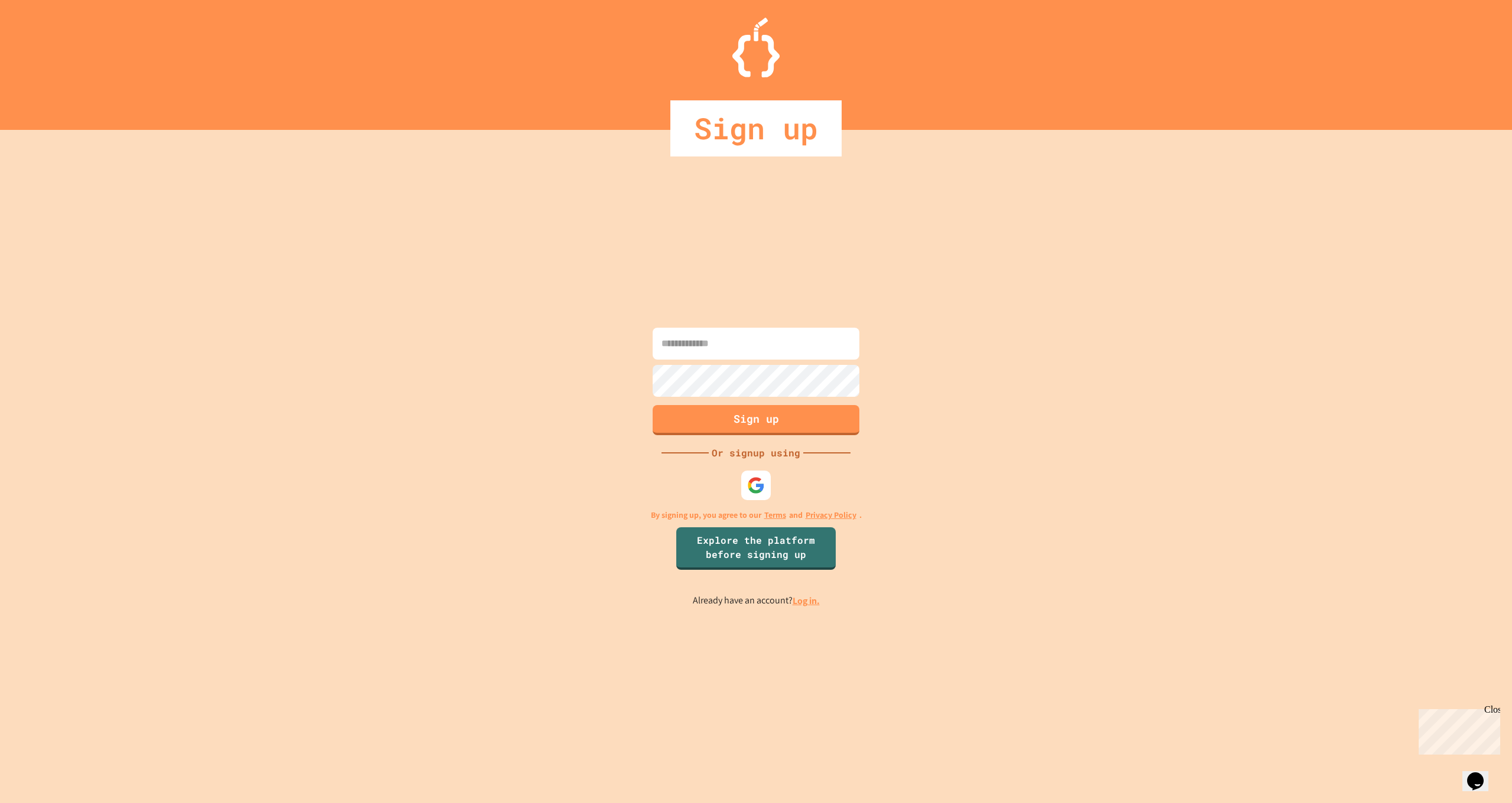
click at [718, 339] on input at bounding box center [756, 344] width 207 height 32
click at [763, 486] on img at bounding box center [756, 485] width 19 height 19
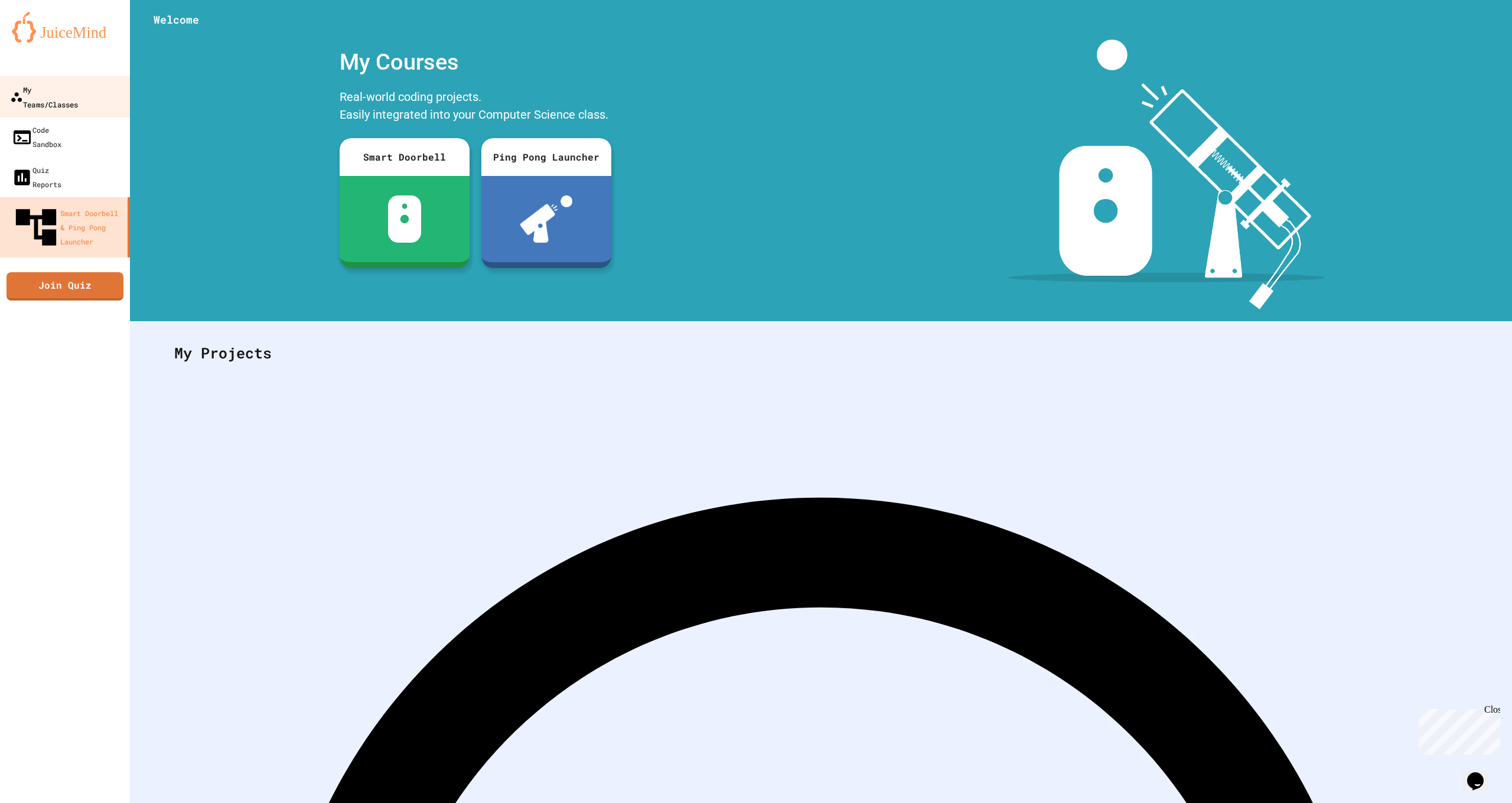
click at [63, 86] on div "My Teams/Classes" at bounding box center [44, 96] width 68 height 29
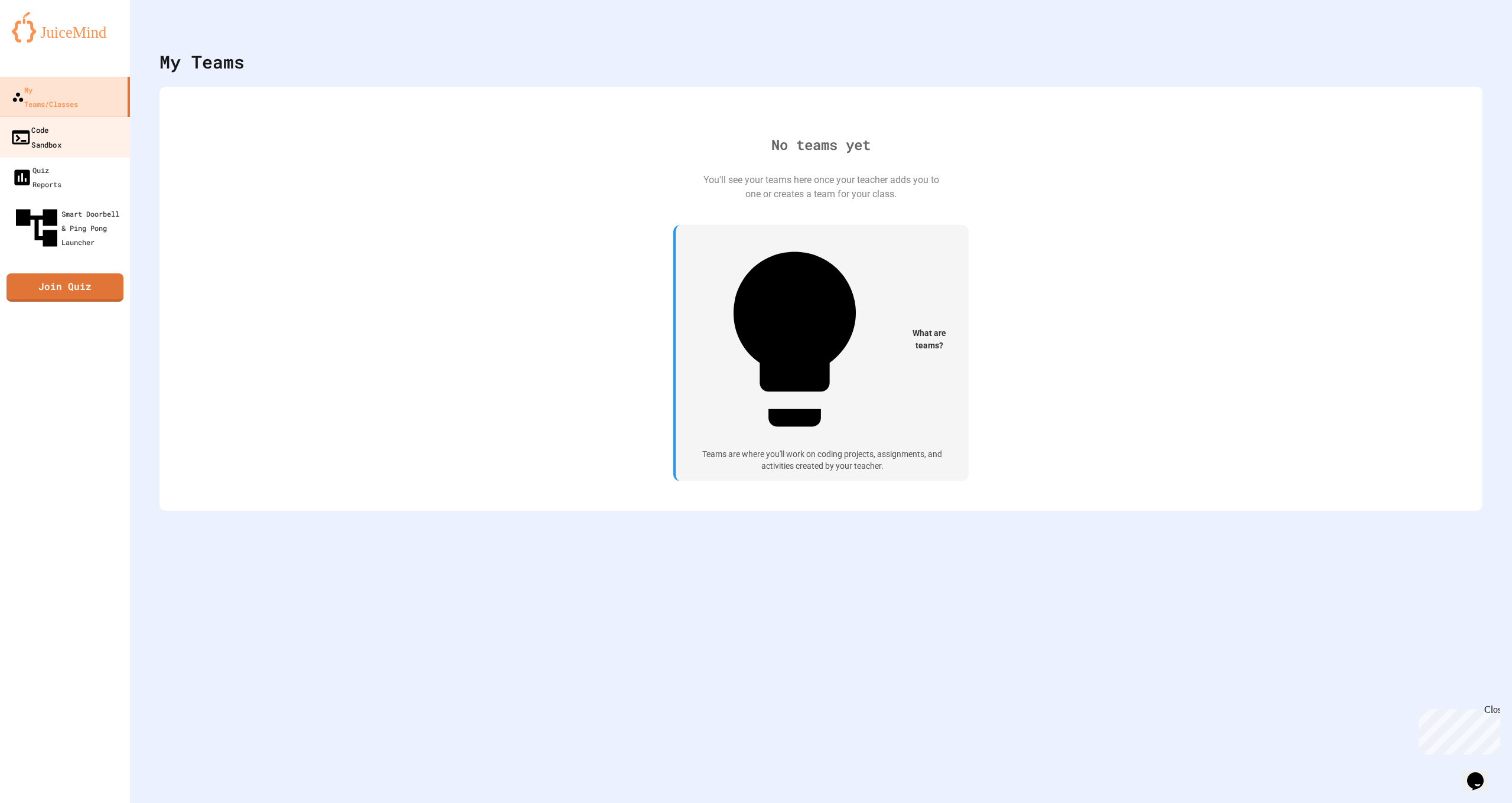
click at [89, 120] on link "Code Sandbox" at bounding box center [65, 137] width 134 height 42
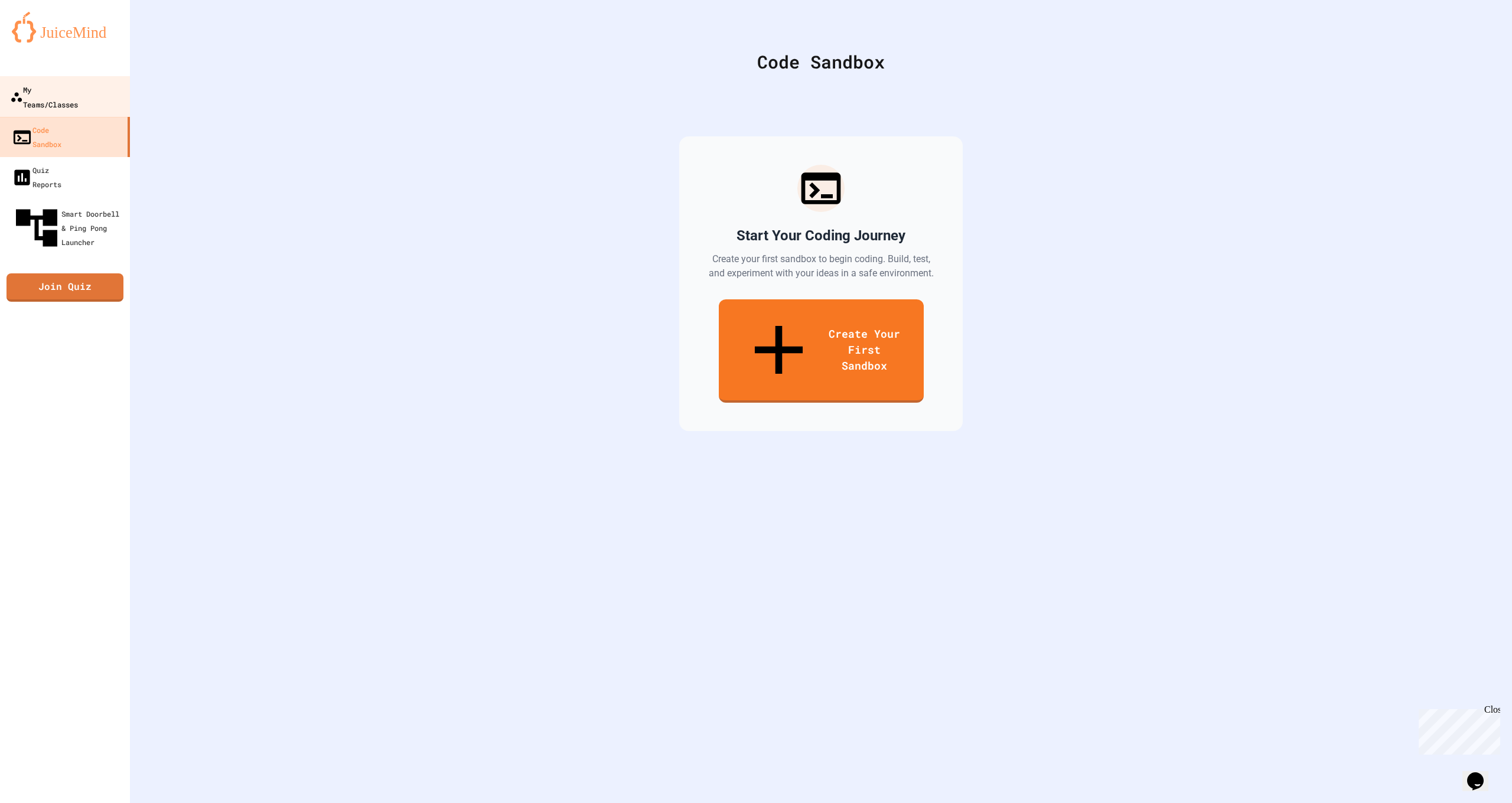
click at [73, 98] on link "My Teams/Classes" at bounding box center [65, 96] width 134 height 42
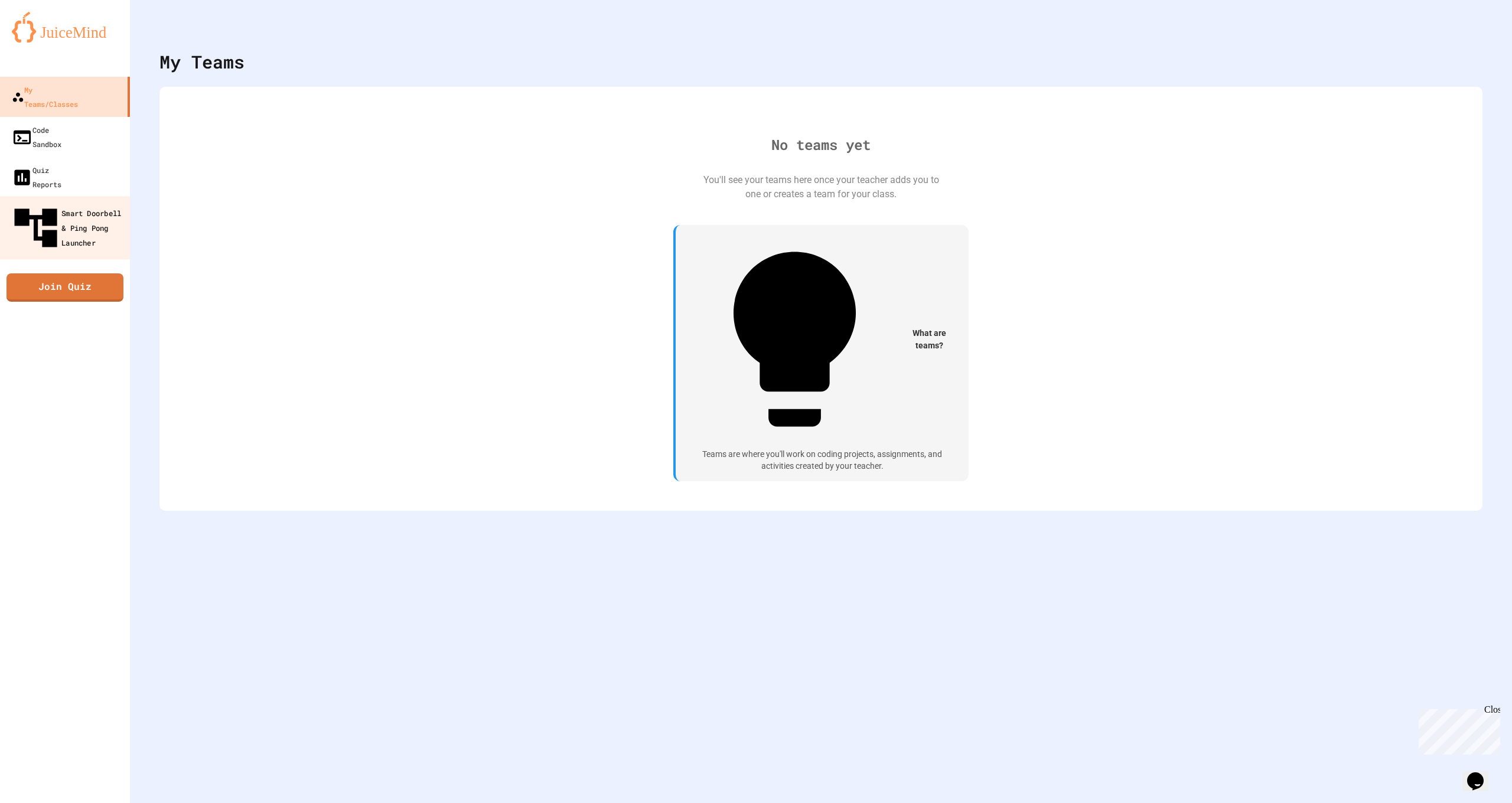
click at [108, 203] on div "Smart Doorbell & Ping Pong Launcher" at bounding box center [69, 228] width 117 height 51
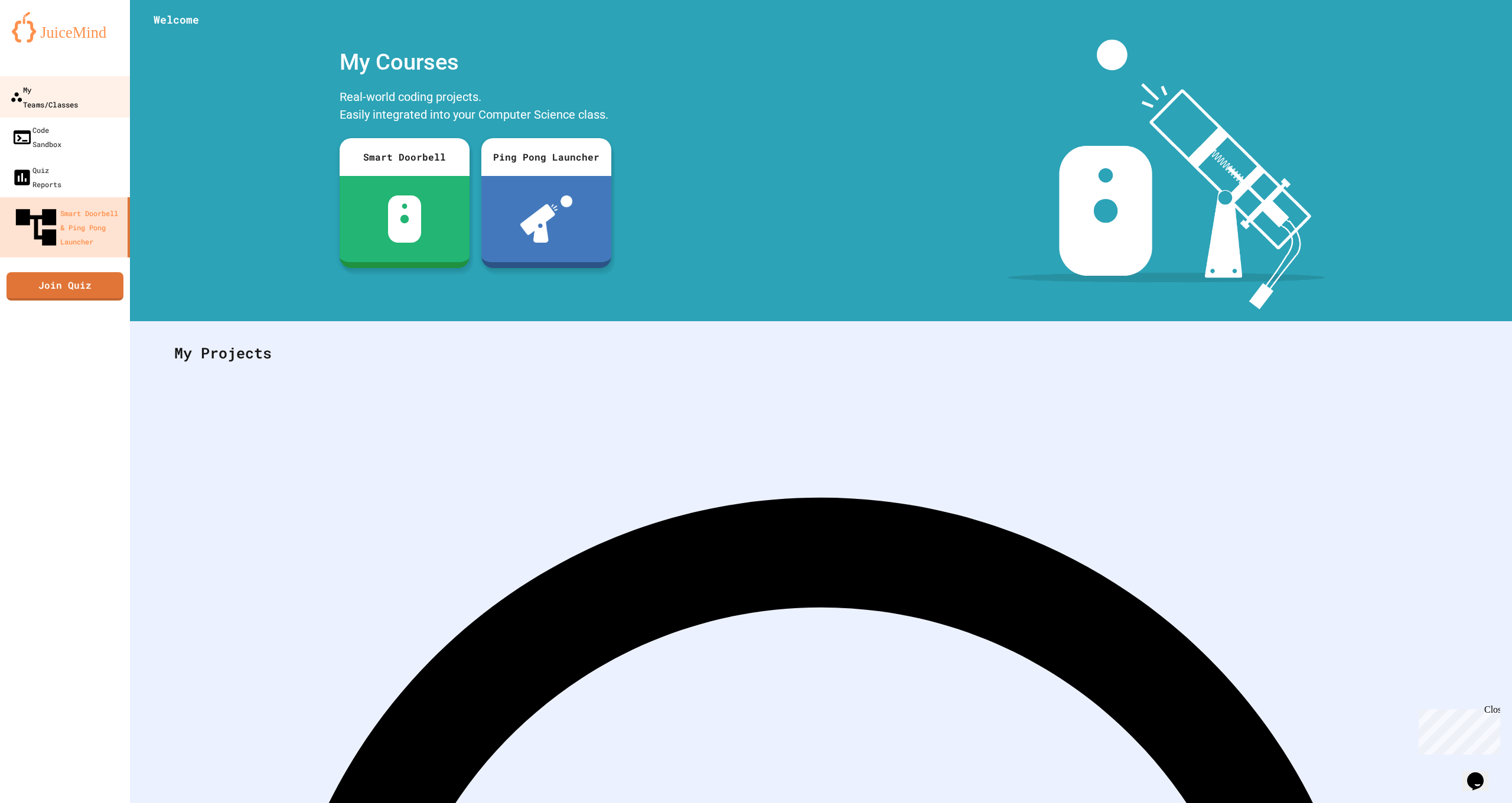
click at [52, 100] on link "My Teams/Classes" at bounding box center [65, 96] width 134 height 42
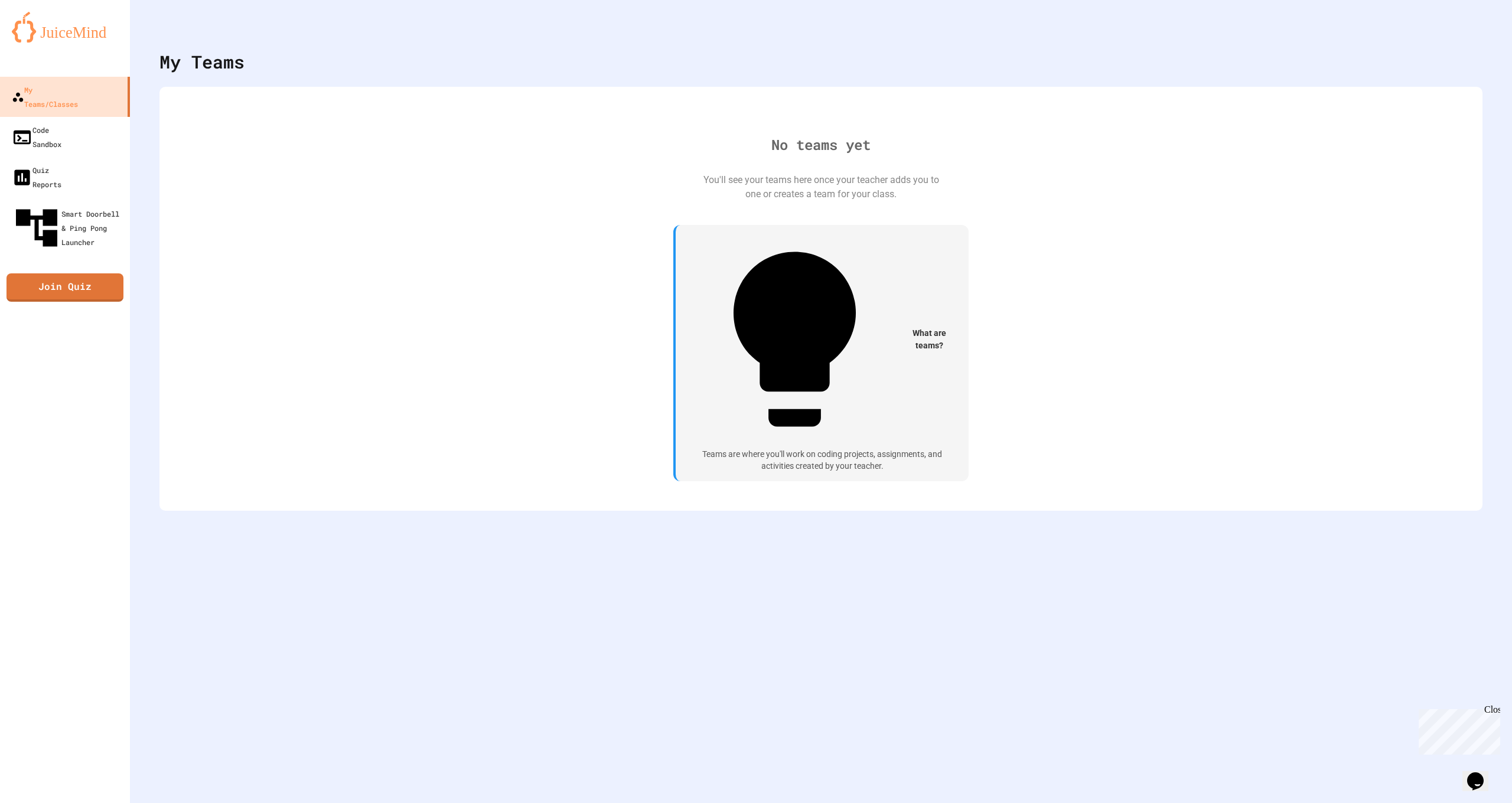
click at [726, 449] on div "Teams are where you'll work on coding projects, assignments, and activities cre…" at bounding box center [822, 460] width 265 height 23
click at [1479, 32] on icon "My Account" at bounding box center [1485, 37] width 11 height 11
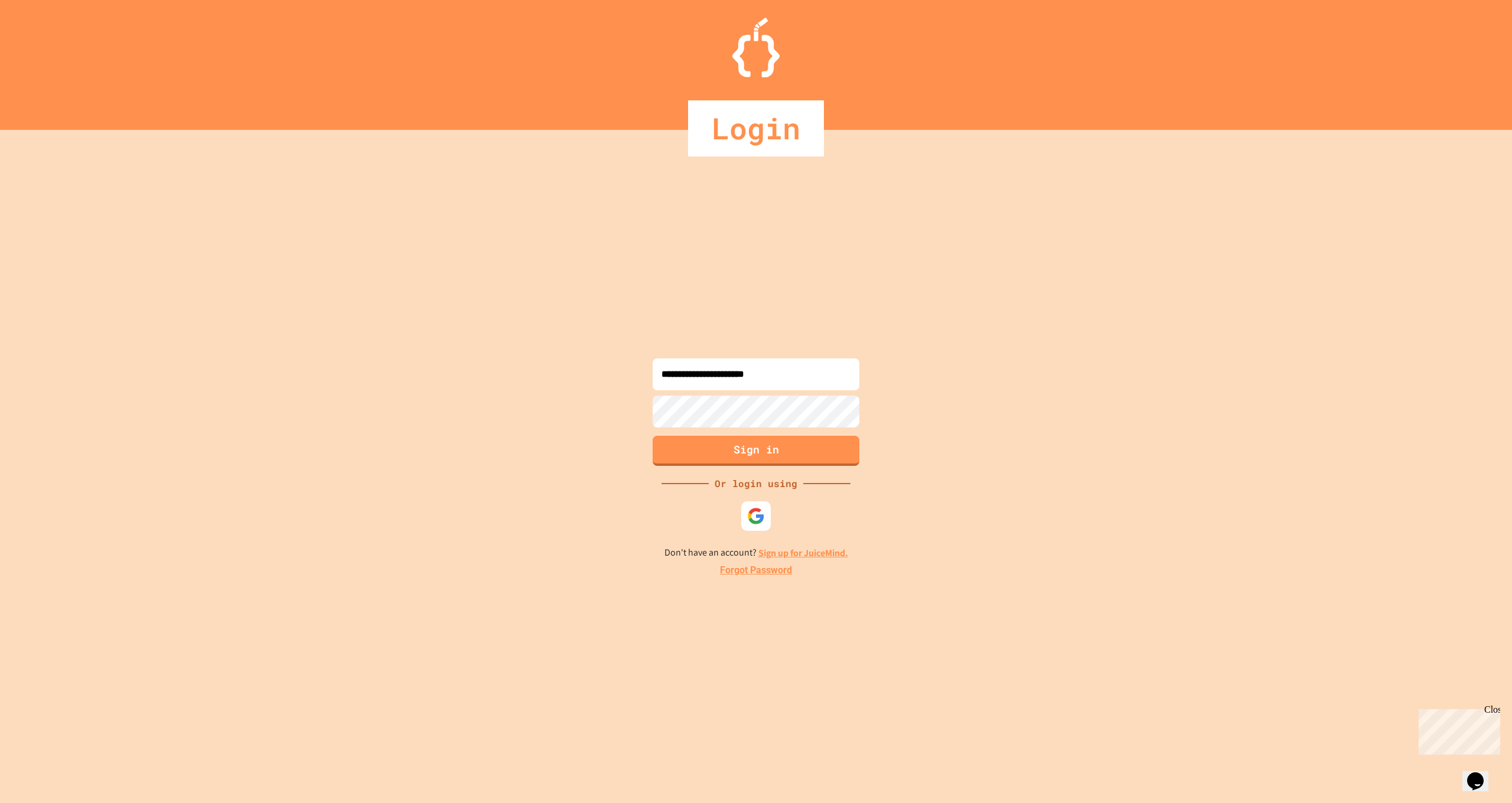
type input "**********"
click at [784, 449] on button "Sign in" at bounding box center [756, 449] width 211 height 31
click at [781, 441] on button "Sign in" at bounding box center [756, 449] width 211 height 31
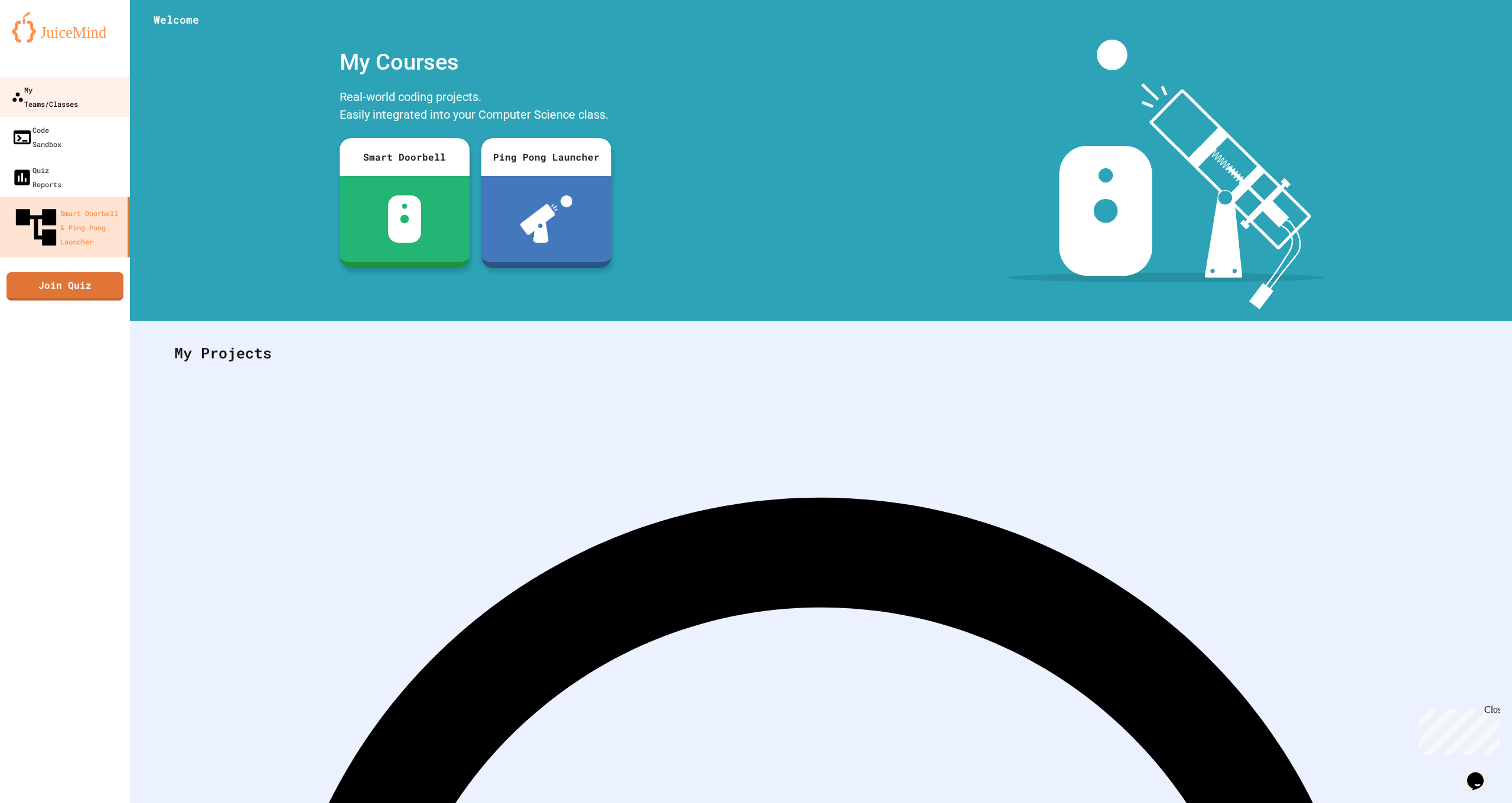
click at [67, 89] on div "My Teams/Classes" at bounding box center [45, 96] width 67 height 28
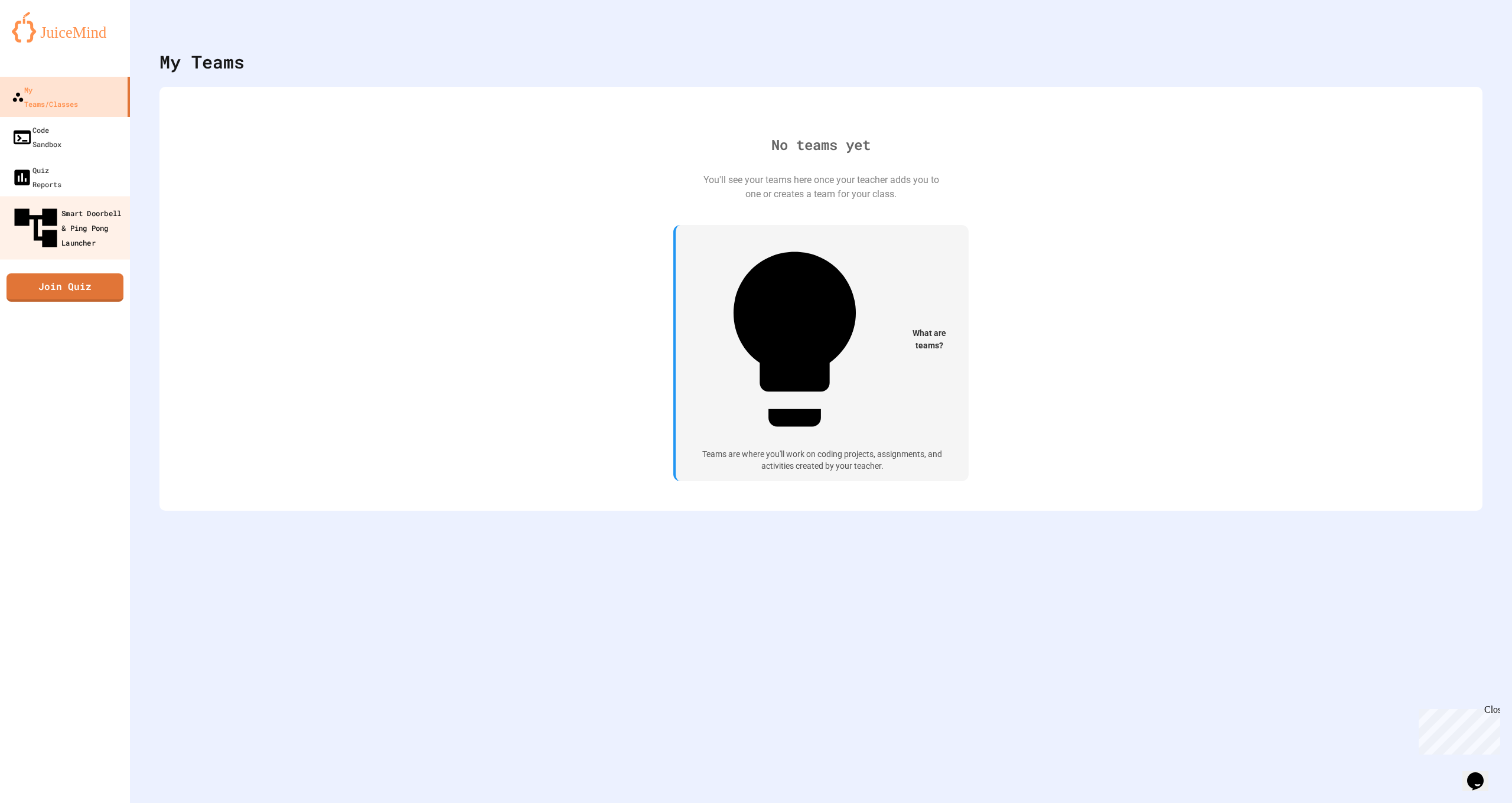
click at [72, 203] on div "Smart Doorbell & Ping Pong Launcher" at bounding box center [69, 228] width 117 height 51
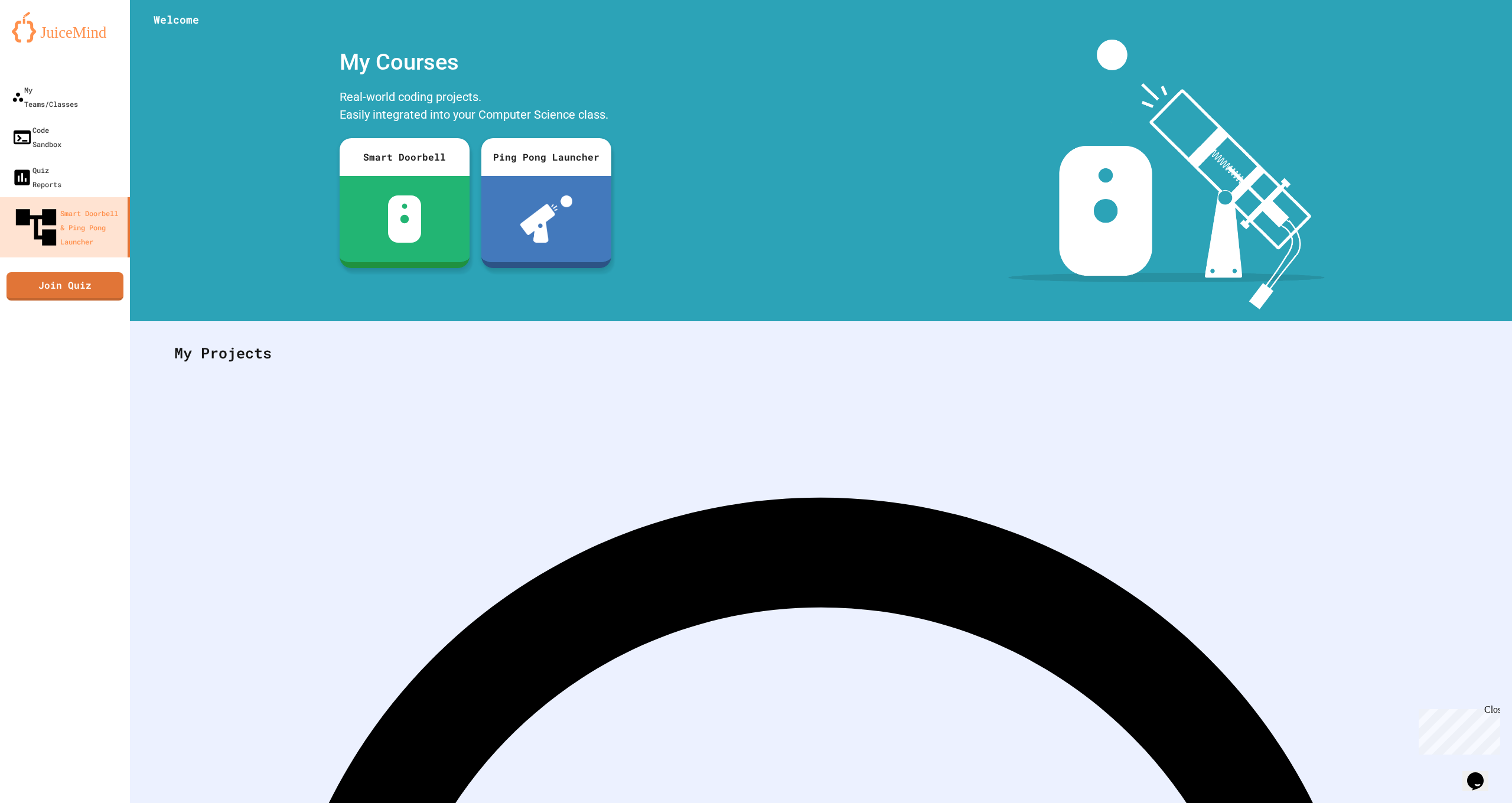
click at [215, 301] on div "My Courses Real-world coding projects. Easily integrated into your Computer Sci…" at bounding box center [475, 175] width 691 height 270
click at [103, 91] on link "My Teams/Classes" at bounding box center [65, 96] width 134 height 42
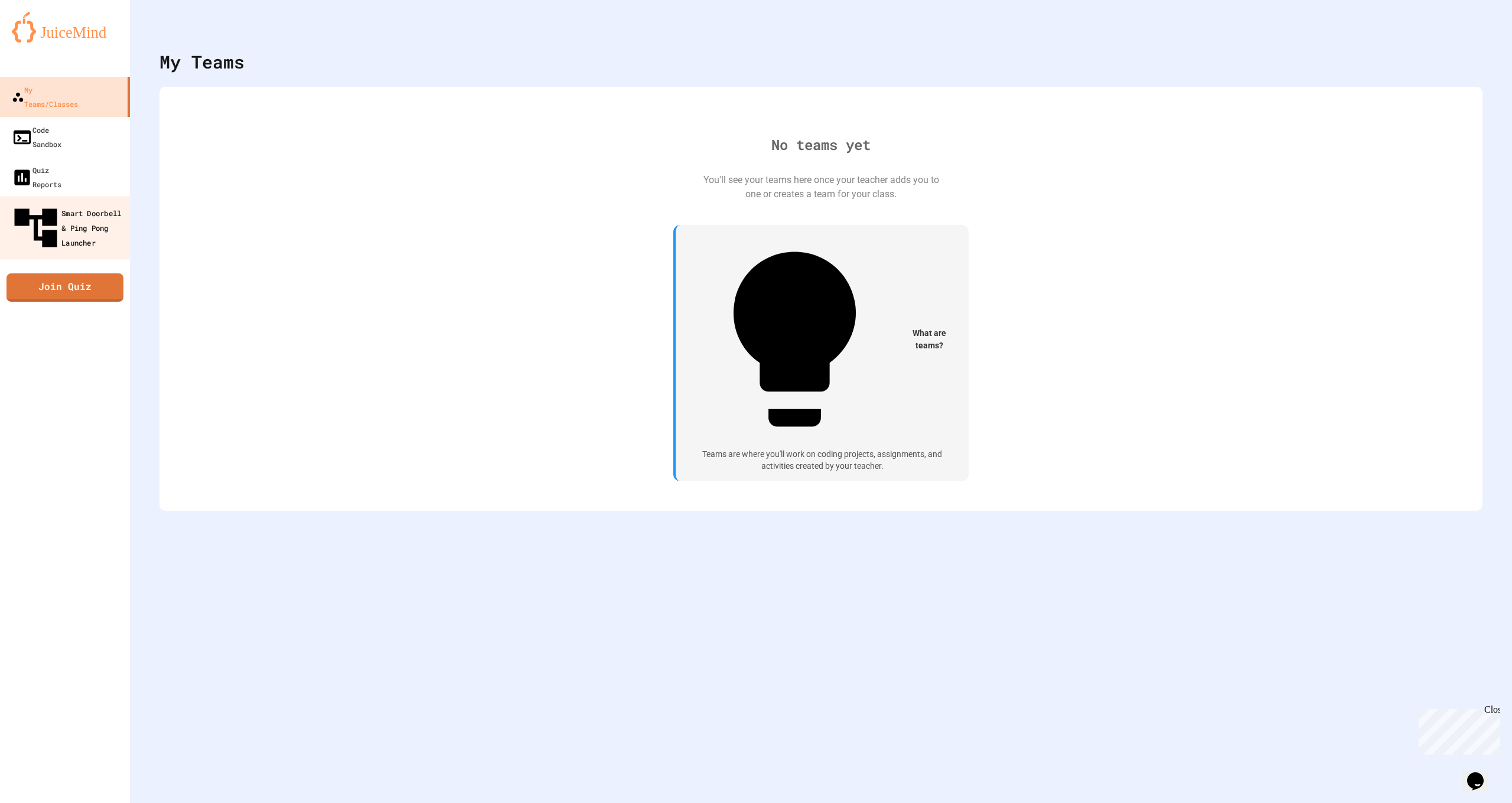
drag, startPoint x: 105, startPoint y: 181, endPoint x: 113, endPoint y: 190, distance: 12.0
click at [113, 203] on div "Smart Doorbell & Ping Pong Launcher" at bounding box center [69, 228] width 117 height 51
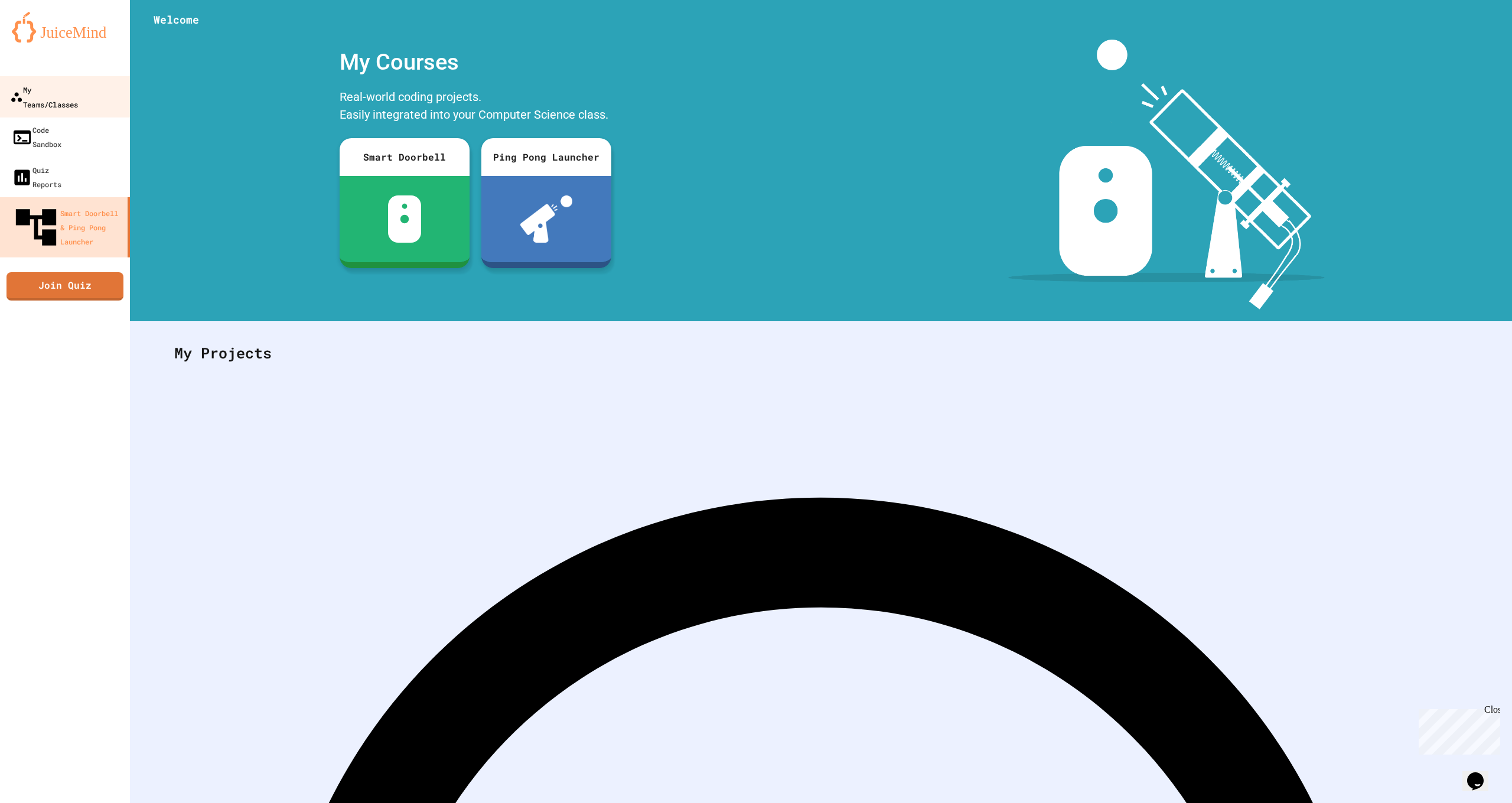
click at [90, 100] on link "My Teams/Classes" at bounding box center [65, 96] width 134 height 42
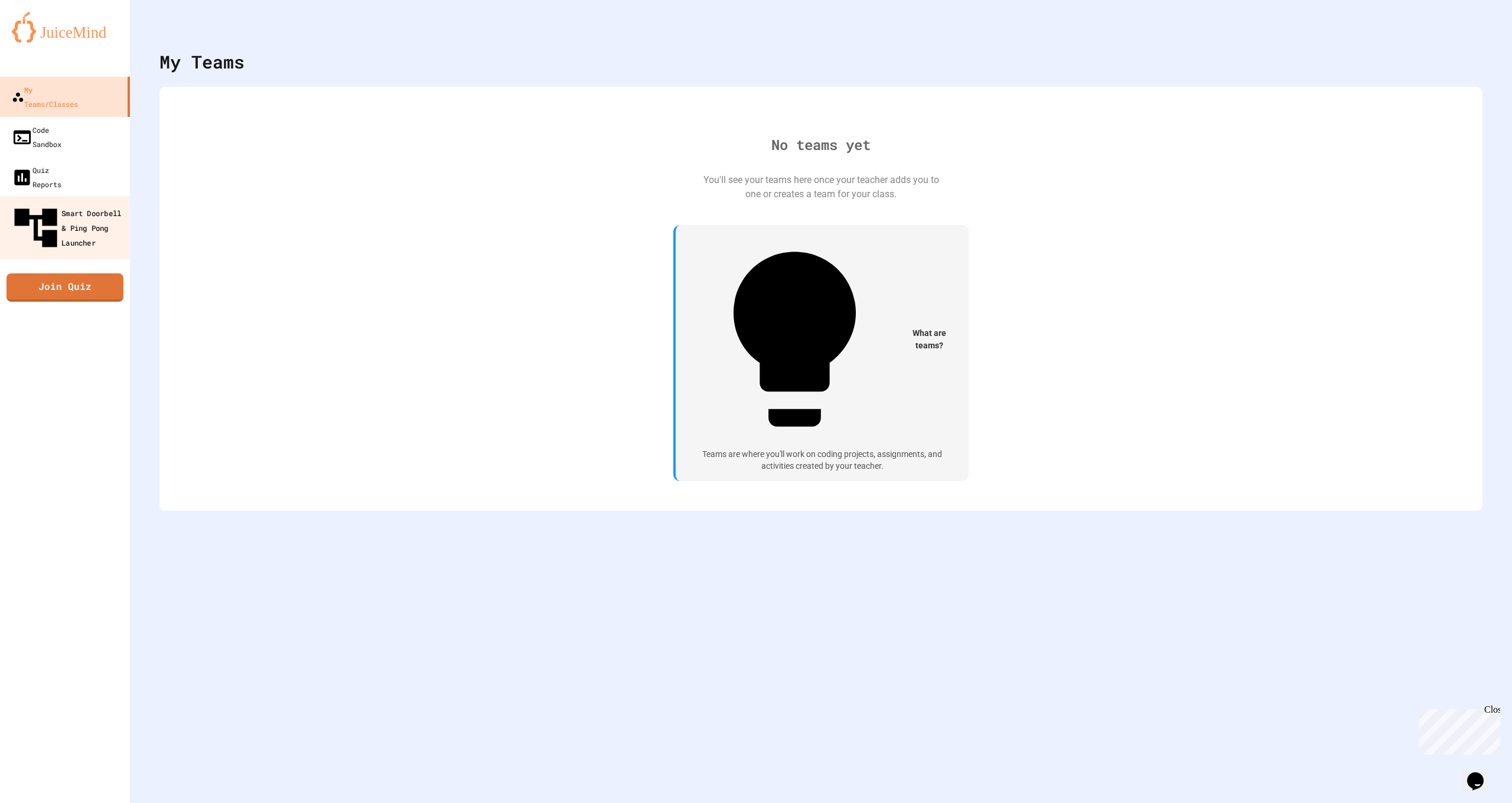
click at [88, 203] on div "Smart Doorbell & Ping Pong Launcher" at bounding box center [69, 228] width 117 height 51
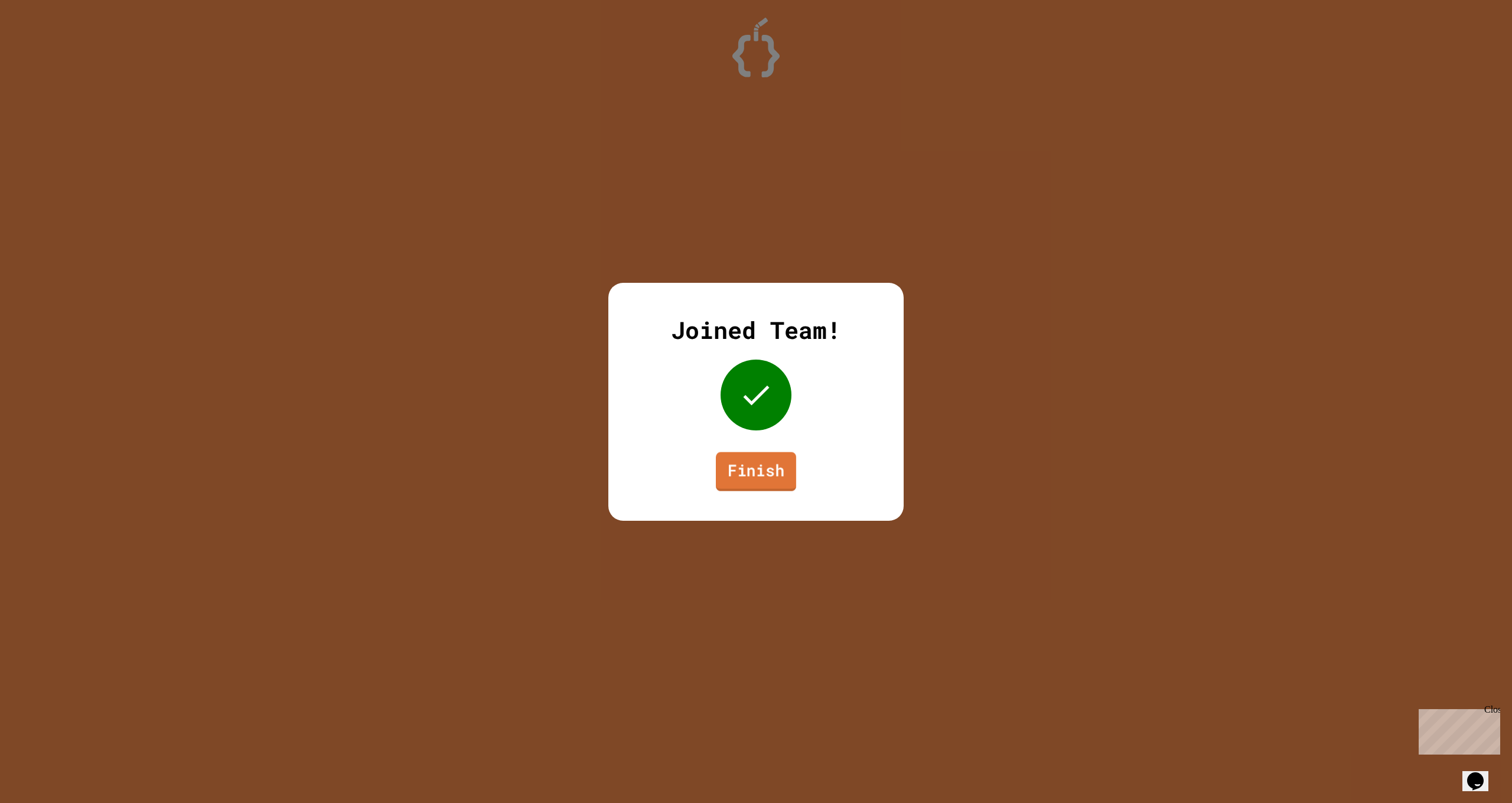
click at [748, 453] on link "Finish" at bounding box center [756, 471] width 80 height 39
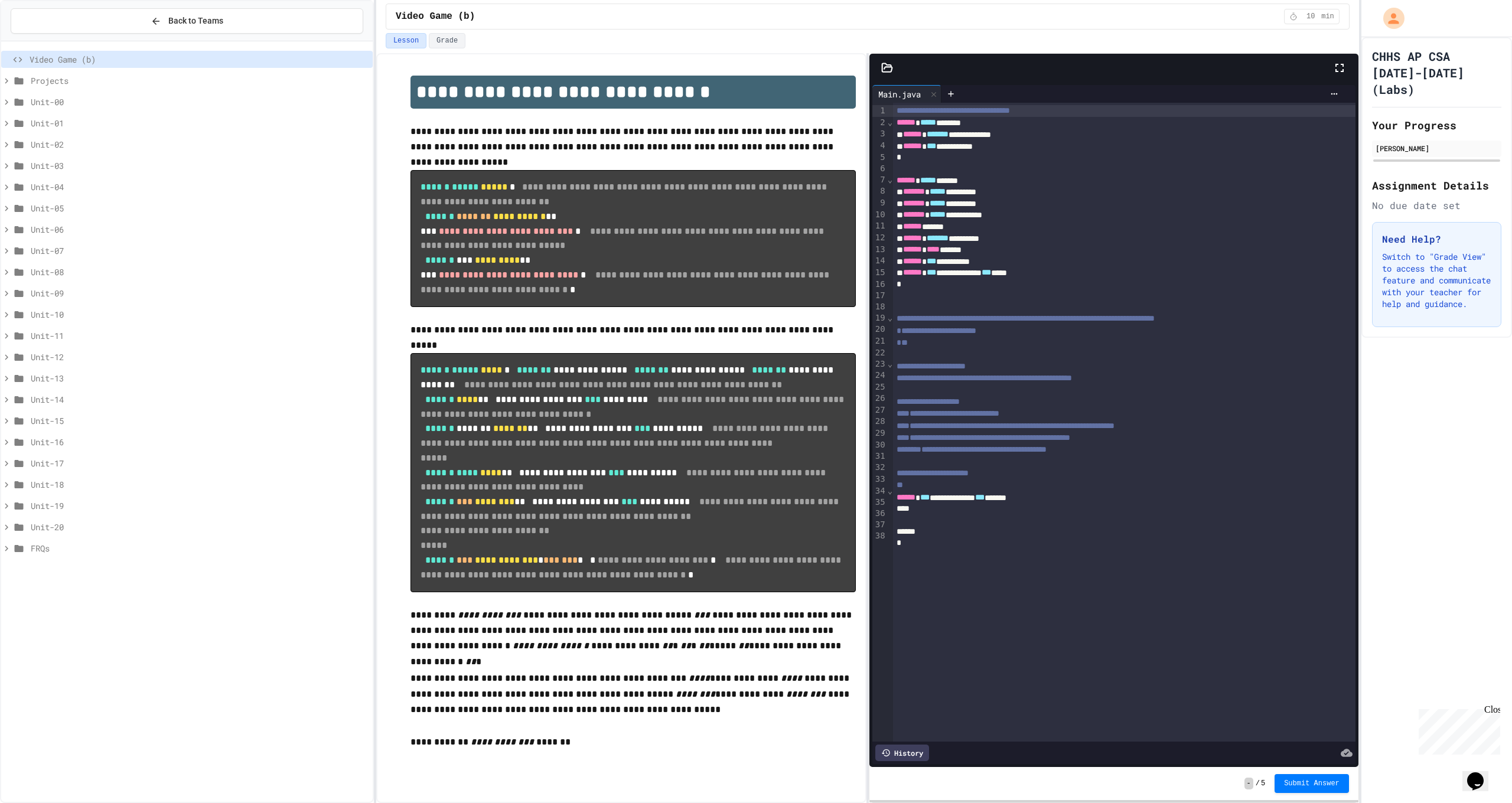
click at [110, 100] on span "Unit-00" at bounding box center [199, 102] width 337 height 13
click at [124, 127] on span "Lab 00a1: ASCII BOX" at bounding box center [202, 123] width 331 height 13
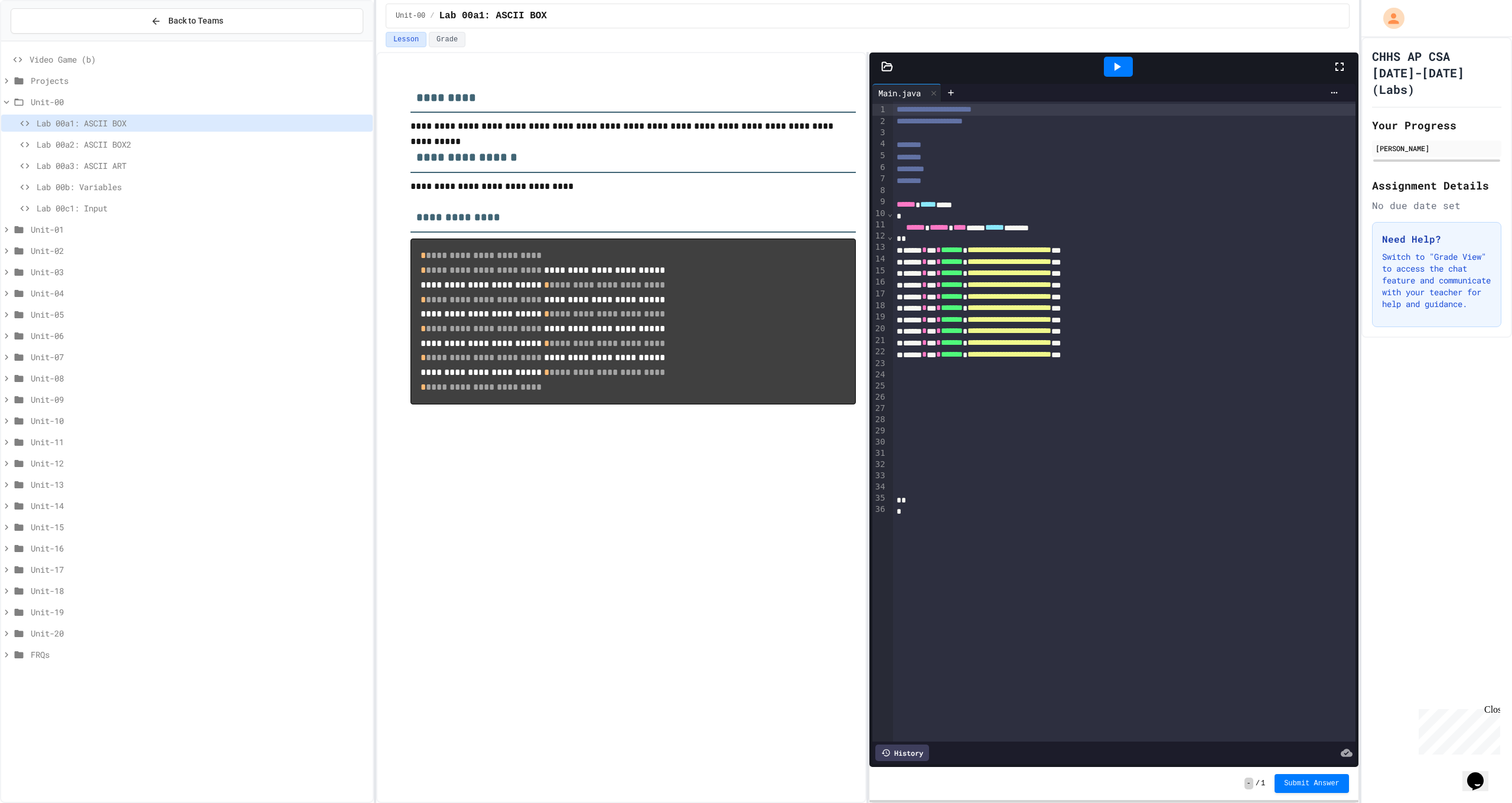
click at [1345, 69] on icon at bounding box center [1340, 67] width 14 height 14
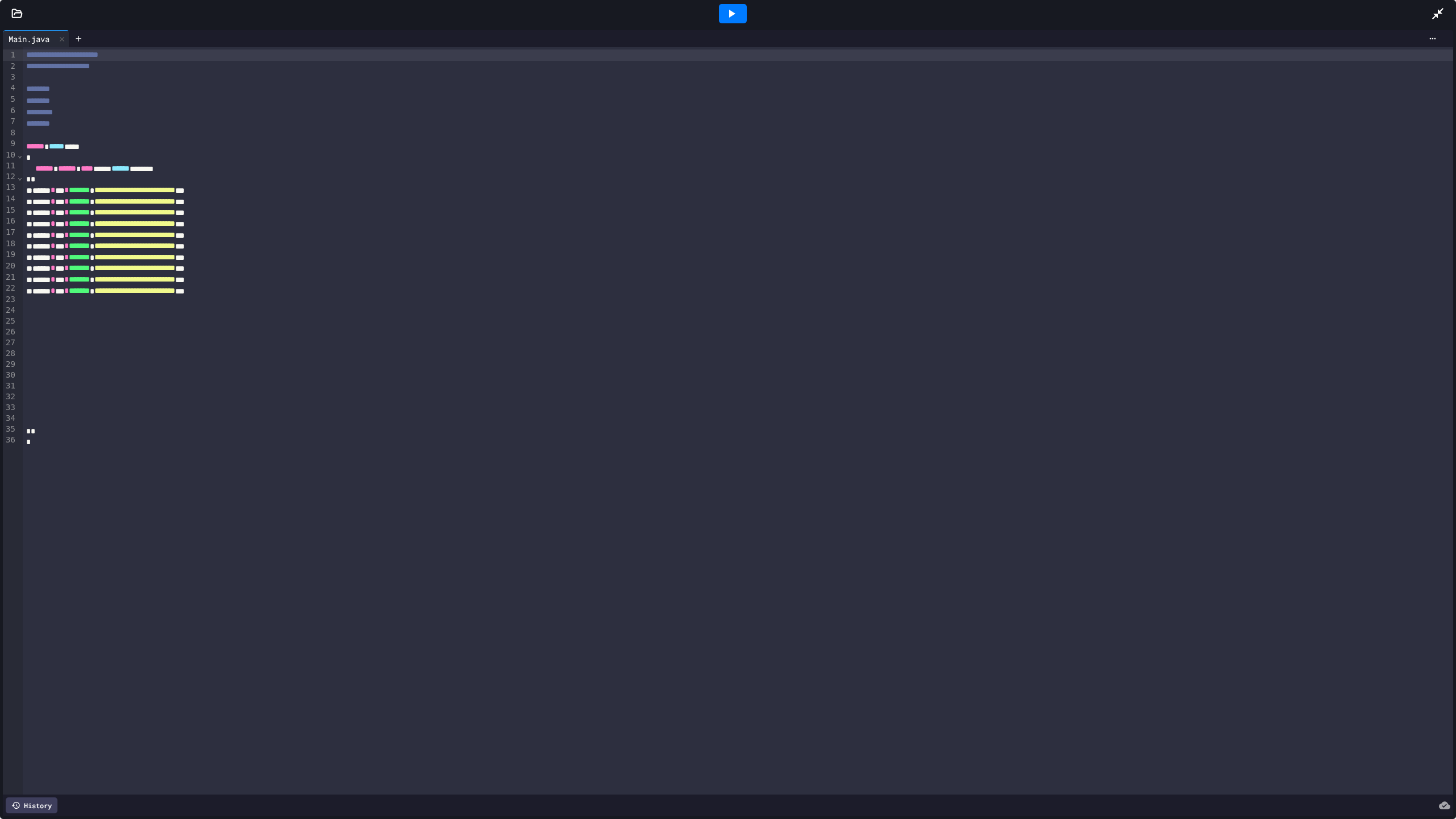
click at [1431, 15] on icon at bounding box center [1438, 14] width 14 height 14
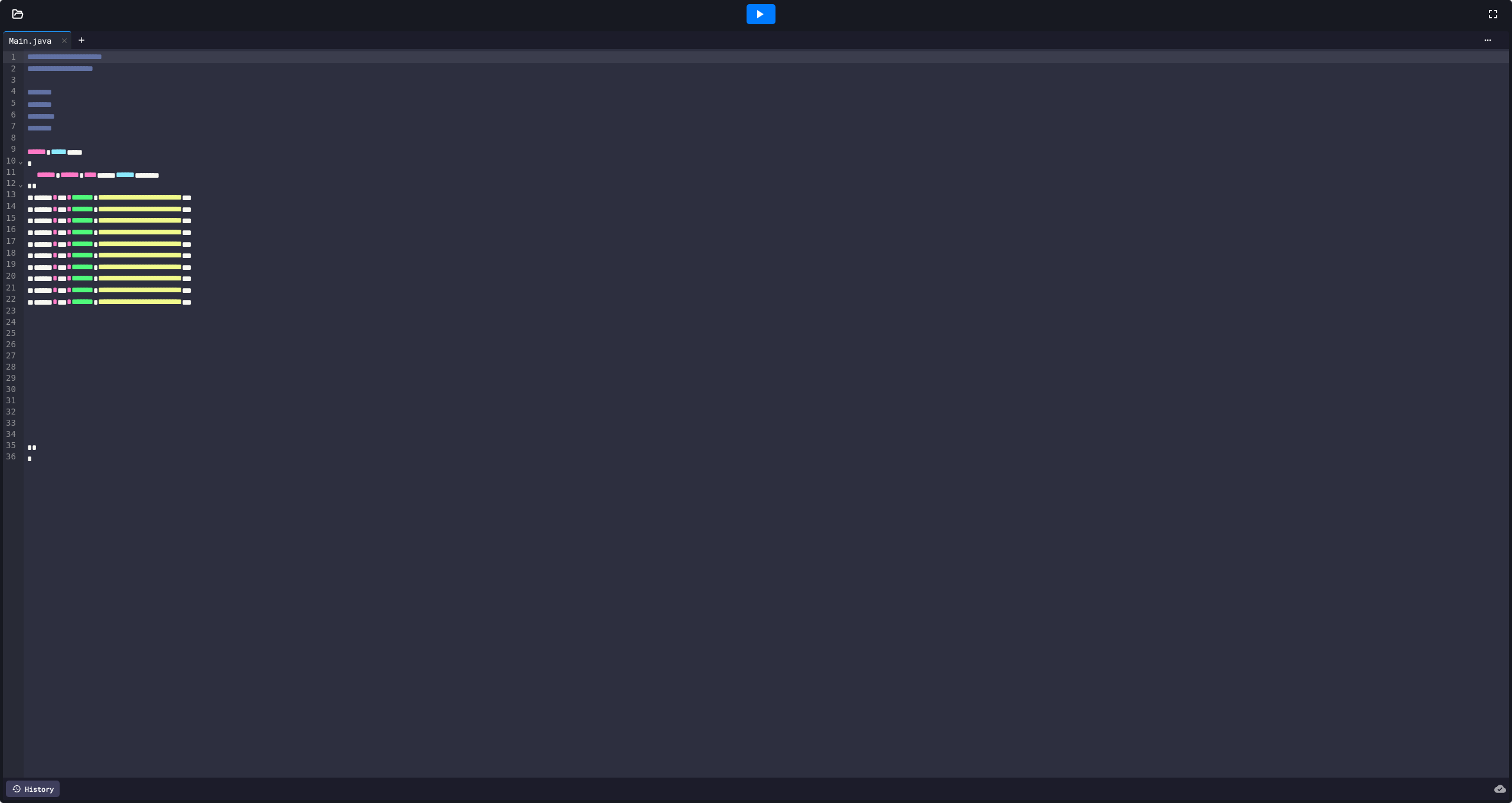
click at [883, 462] on div "**********" at bounding box center [868, 427] width 983 height 751
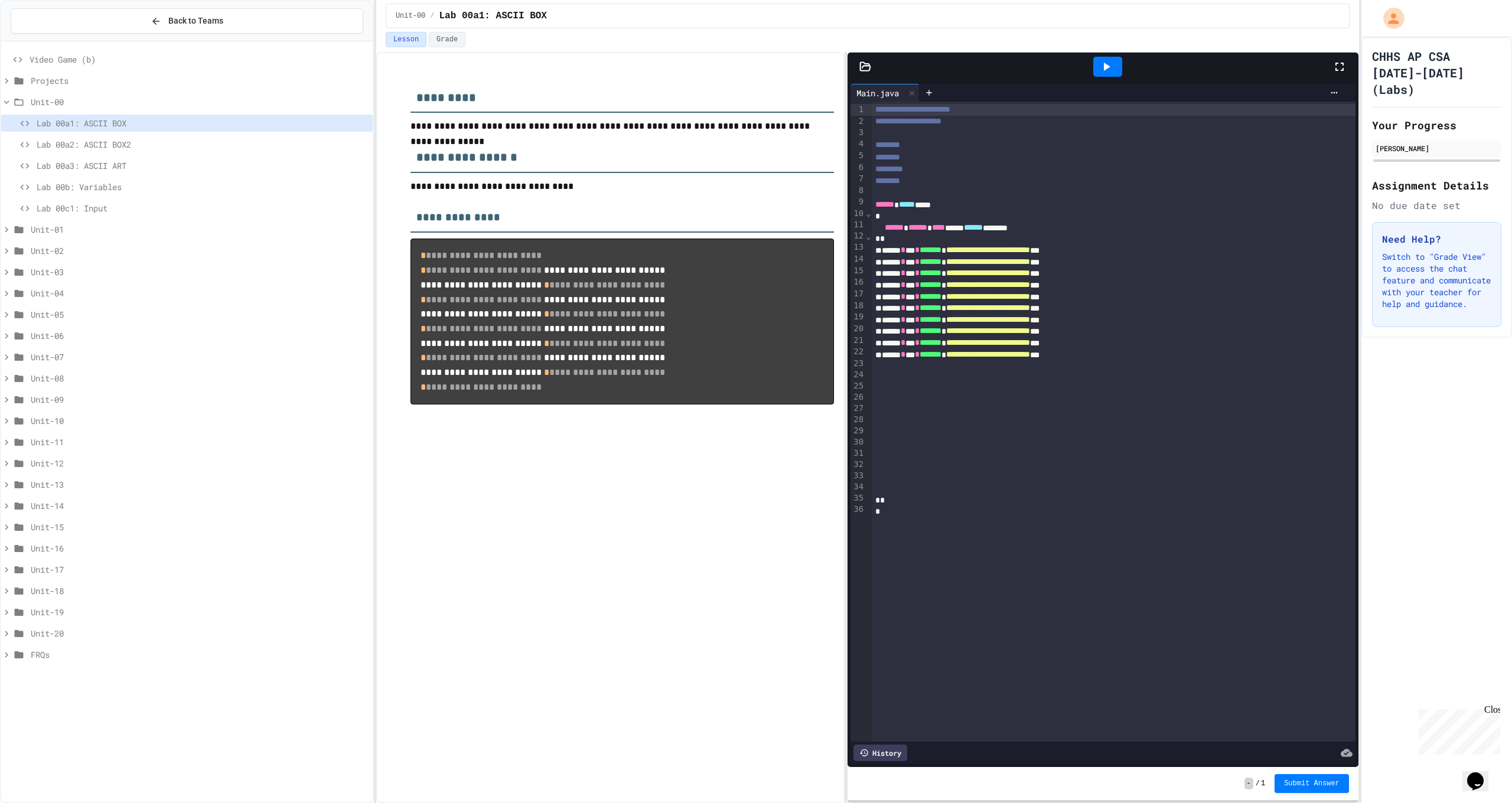
click at [848, 382] on div "**********" at bounding box center [868, 427] width 983 height 751
click at [1110, 57] on div at bounding box center [1108, 66] width 29 height 20
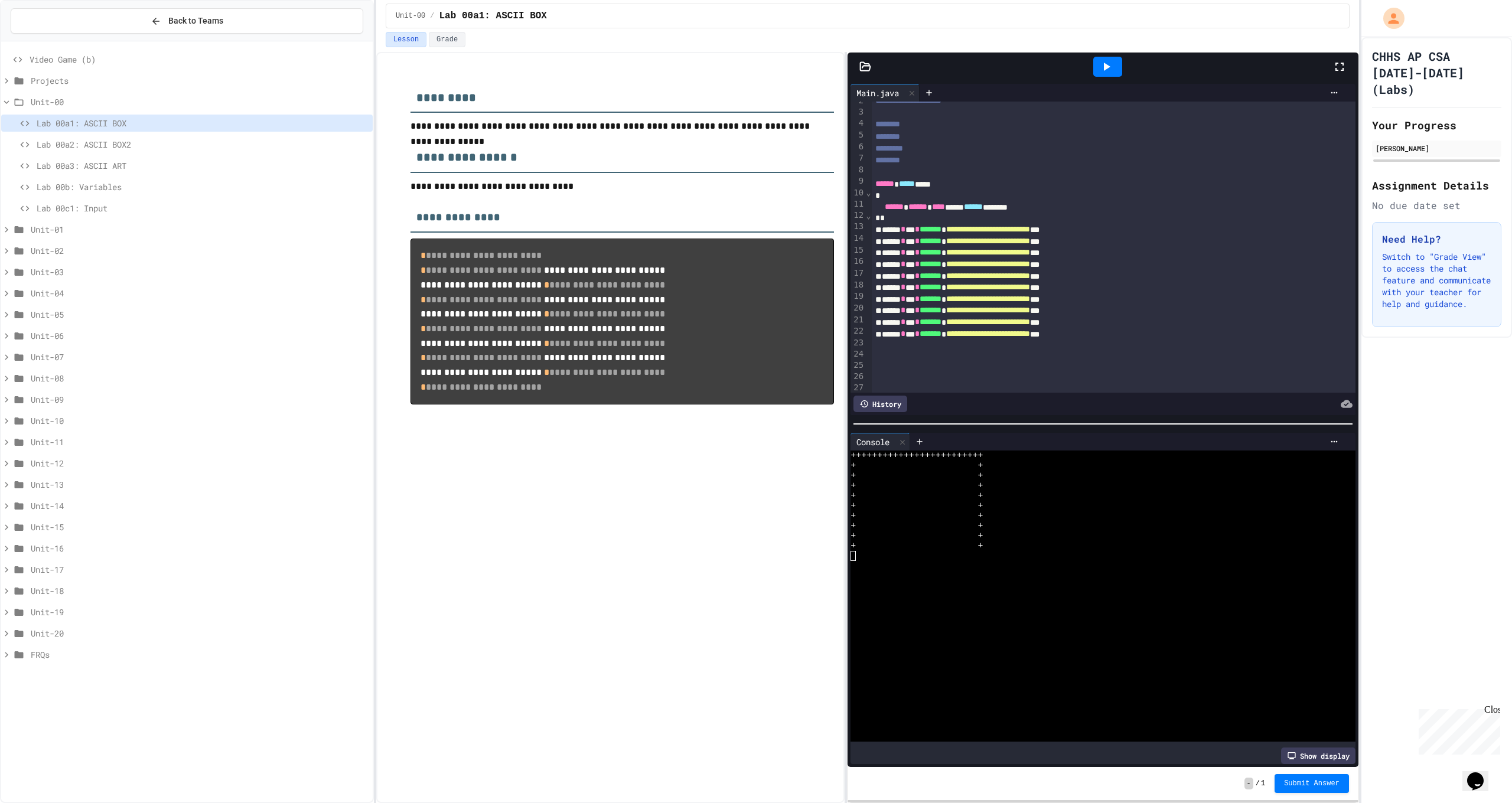
scroll to position [58, 0]
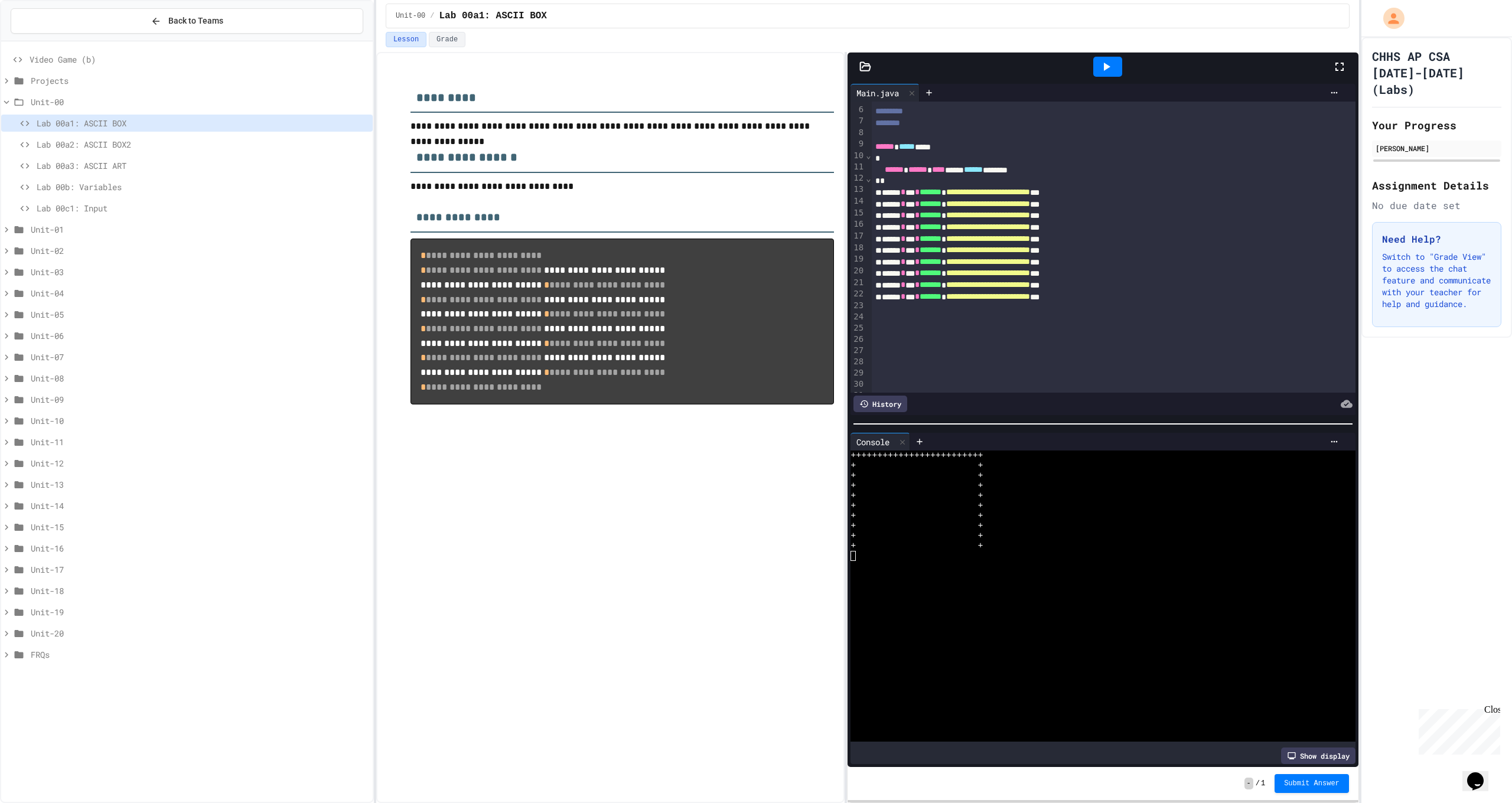
click at [931, 304] on div at bounding box center [1101, 307] width 457 height 11
click at [1105, 74] on div at bounding box center [1108, 66] width 29 height 20
click at [941, 305] on span "*******" at bounding box center [931, 307] width 22 height 8
click at [1117, 70] on div at bounding box center [1108, 66] width 29 height 20
click at [1314, 788] on button "Submit Answer" at bounding box center [1312, 782] width 74 height 19
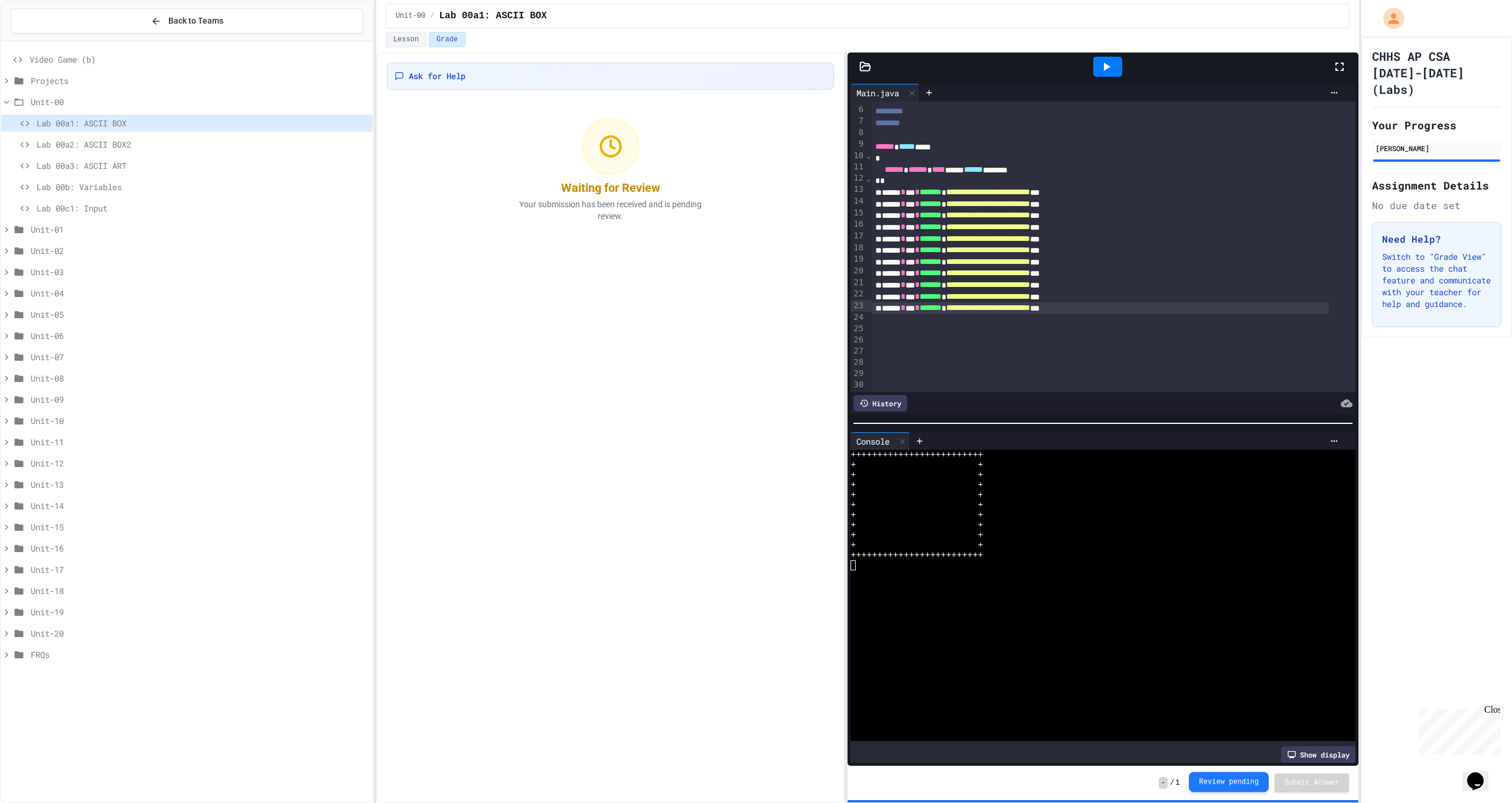
click at [1242, 779] on button "Review pending" at bounding box center [1229, 781] width 80 height 20
click at [1242, 779] on button "Review pending" at bounding box center [1229, 782] width 80 height 20
click at [1242, 779] on button "Review pending" at bounding box center [1229, 783] width 80 height 20
click at [402, 43] on button "Lesson" at bounding box center [406, 39] width 41 height 15
